Goal: Navigation & Orientation: Find specific page/section

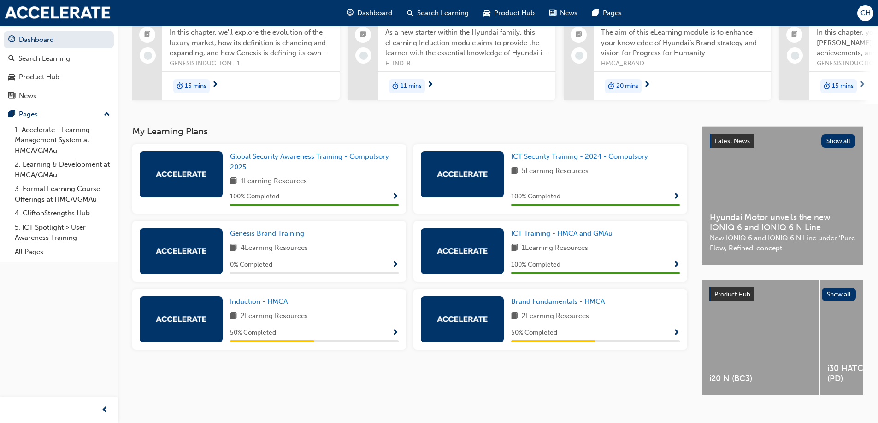
scroll to position [117, 0]
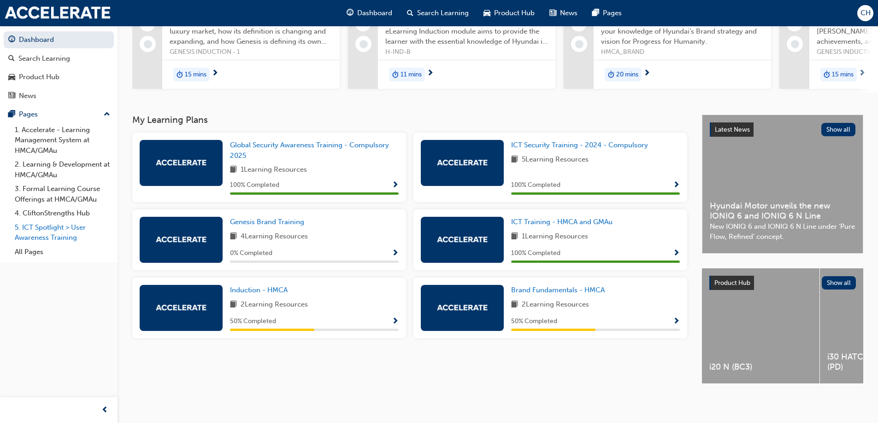
click at [42, 238] on link "5. ICT Spotlight > User Awareness Training" at bounding box center [62, 233] width 103 height 24
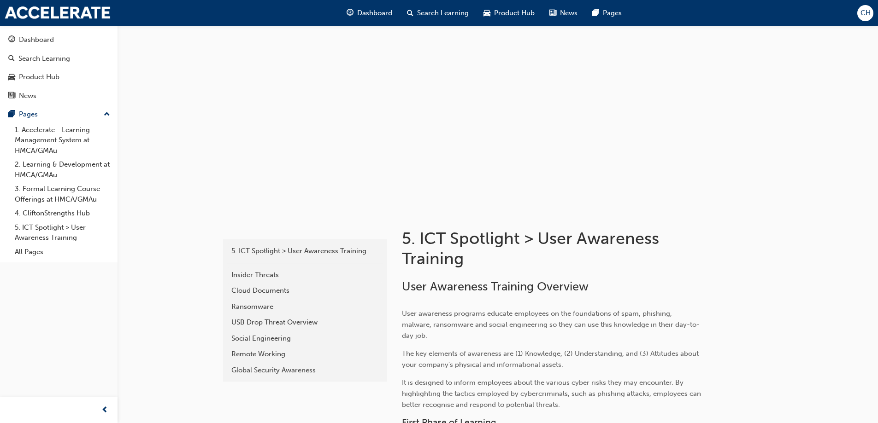
scroll to position [153, 0]
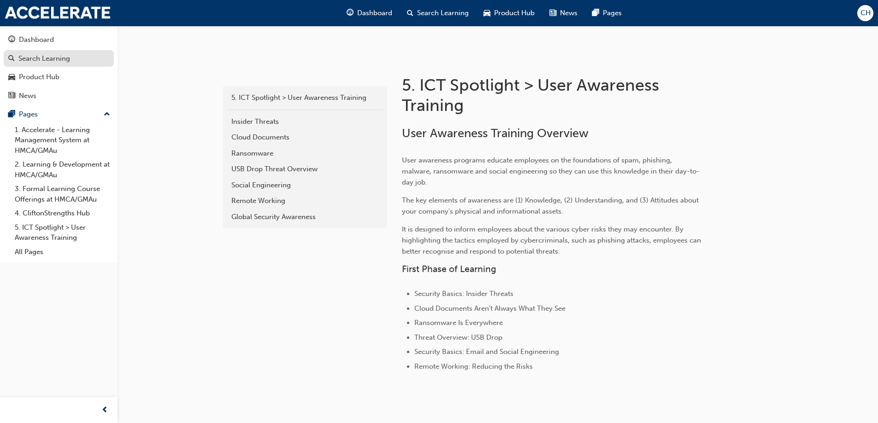
click at [55, 210] on link "4. CliftonStrengths Hub" at bounding box center [62, 213] width 103 height 14
click at [33, 112] on div "Pages" at bounding box center [28, 114] width 19 height 11
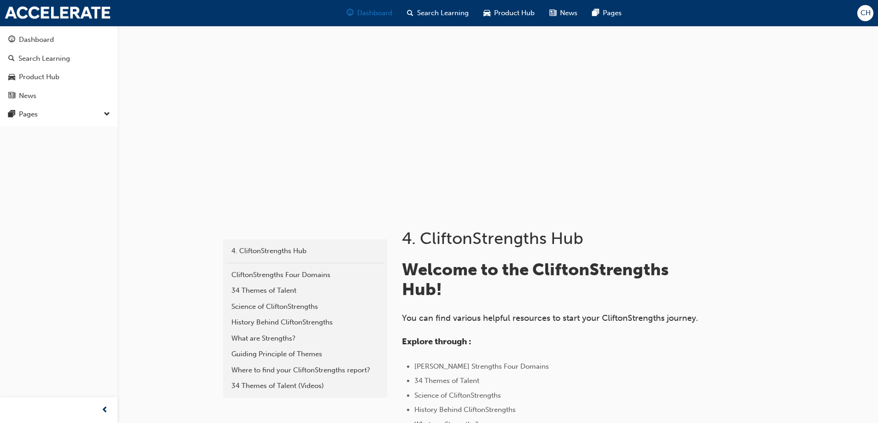
click at [378, 12] on span "Dashboard" at bounding box center [374, 13] width 35 height 11
